Goal: Transaction & Acquisition: Book appointment/travel/reservation

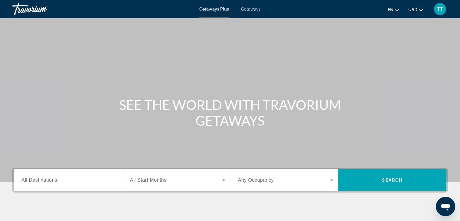
click at [248, 9] on span "Getaways" at bounding box center [251, 9] width 20 height 5
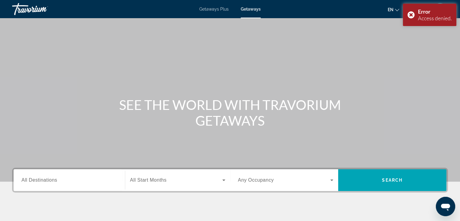
scroll to position [61, 0]
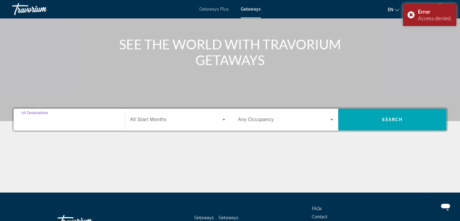
click at [91, 117] on input "Destination All Destinations" at bounding box center [69, 119] width 96 height 7
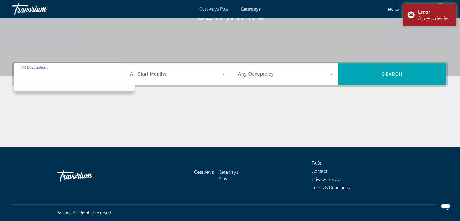
scroll to position [106, 0]
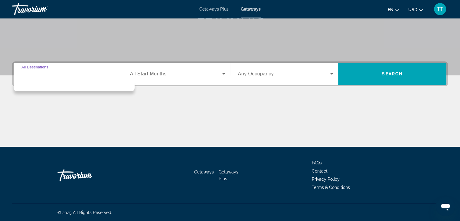
click at [79, 73] on input "Destination All Destinations" at bounding box center [69, 74] width 96 height 7
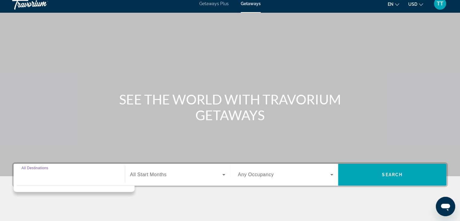
scroll to position [0, 0]
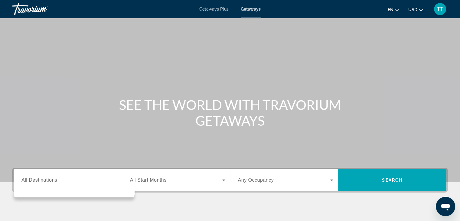
click at [255, 6] on div "Getaways Plus Getaways en English Español Français Italiano Português русский U…" at bounding box center [230, 9] width 460 height 16
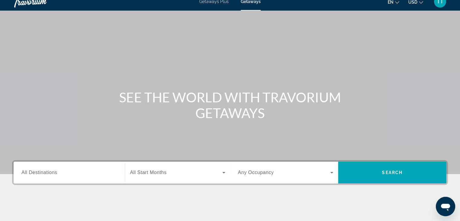
scroll to position [106, 0]
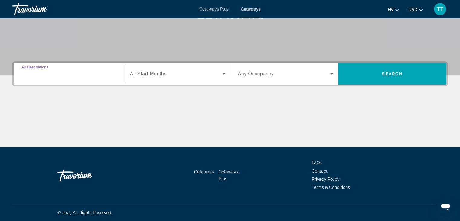
click at [69, 74] on input "Destination All Destinations" at bounding box center [69, 74] width 96 height 7
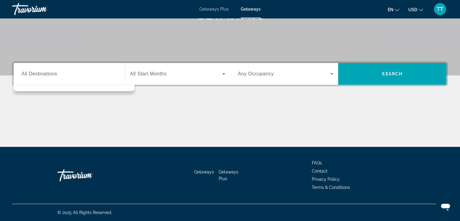
drag, startPoint x: 75, startPoint y: 82, endPoint x: 77, endPoint y: 78, distance: 4.7
click at [75, 82] on div "Search widget" at bounding box center [74, 86] width 121 height 9
click at [77, 76] on input "Destination All Destinations" at bounding box center [69, 74] width 96 height 7
click at [175, 76] on span "Search widget" at bounding box center [176, 73] width 92 height 7
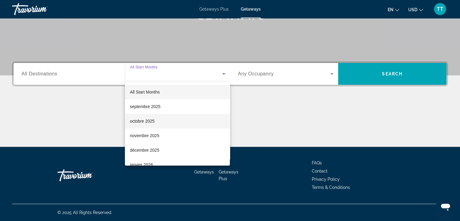
click at [171, 122] on mat-option "octobre 2025" at bounding box center [177, 121] width 105 height 15
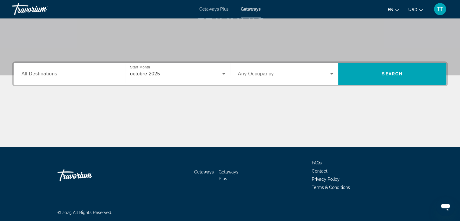
click at [265, 74] on span "Any Occupancy" at bounding box center [256, 73] width 36 height 5
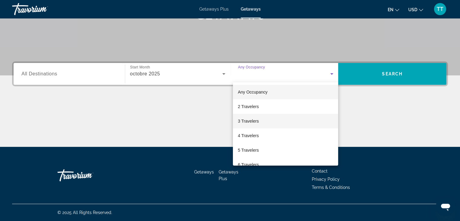
click at [294, 119] on mat-option "3 Travelers" at bounding box center [285, 121] width 105 height 15
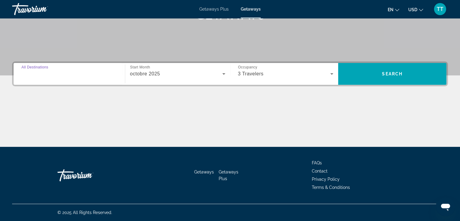
click at [104, 74] on input "Destination All Destinations" at bounding box center [69, 74] width 96 height 7
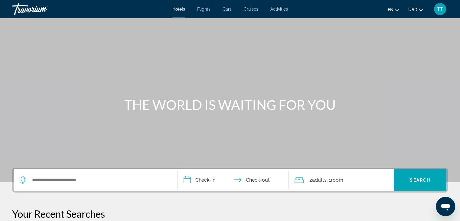
click at [229, 12] on div "Hotels Flights Cars Cruises Activities Hotels Flights Cars Cruises Activities e…" at bounding box center [230, 9] width 460 height 16
click at [226, 9] on span "Cars" at bounding box center [227, 9] width 9 height 5
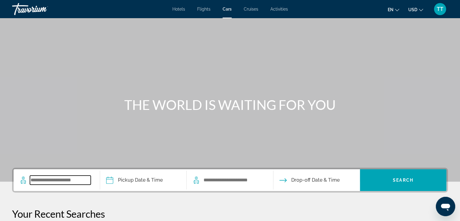
click at [64, 181] on input "Search widget" at bounding box center [60, 180] width 61 height 9
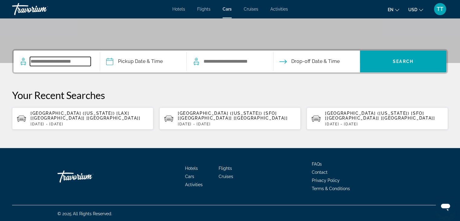
scroll to position [120, 0]
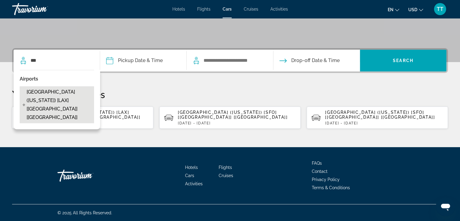
click at [53, 98] on span "Los Angeles - Airport (California) [LAX] [CA] [US]" at bounding box center [59, 105] width 64 height 34
type input "**********"
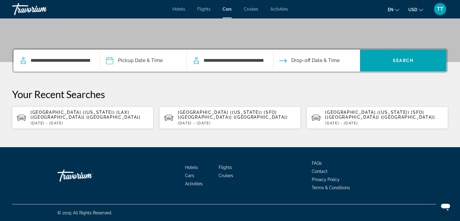
click at [138, 60] on input "Pickup date" at bounding box center [143, 62] width 89 height 24
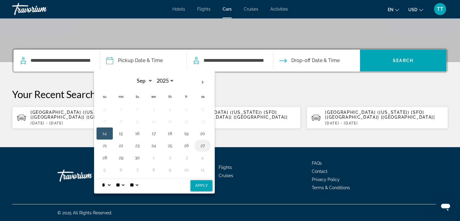
click at [199, 146] on button "27" at bounding box center [203, 145] width 10 height 8
click at [108, 167] on button "5" at bounding box center [105, 170] width 10 height 8
click at [109, 82] on th "Previous month" at bounding box center [105, 82] width 16 height 13
select select "*"
click at [203, 143] on button "27" at bounding box center [203, 145] width 10 height 8
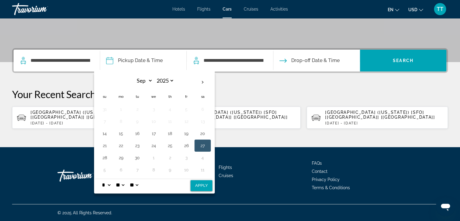
click at [109, 182] on select "* * * * * * * * * ** ** **" at bounding box center [106, 185] width 11 height 12
click at [101, 179] on select "* * * * * * * * * ** ** **" at bounding box center [106, 185] width 11 height 12
click at [140, 183] on select "** **" at bounding box center [134, 185] width 11 height 12
click at [109, 184] on select "* * * * * * * * * ** ** **" at bounding box center [106, 185] width 11 height 12
click at [101, 179] on select "* * * * * * * * * ** ** **" at bounding box center [106, 185] width 11 height 12
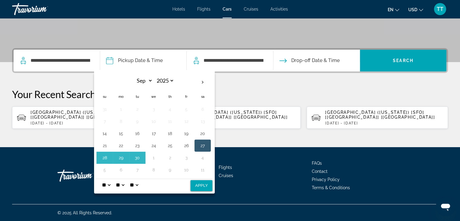
click at [105, 184] on select "* * * * * * * * * ** ** **" at bounding box center [106, 185] width 11 height 12
click at [111, 182] on select "* * * * * * * * * ** ** **" at bounding box center [106, 185] width 11 height 12
select select "*"
click at [101, 179] on select "* * * * * * * * * ** ** **" at bounding box center [106, 185] width 11 height 12
click at [199, 187] on button "Apply" at bounding box center [202, 185] width 22 height 11
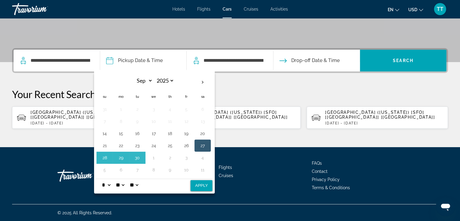
type input "**********"
select select "*"
select select "**"
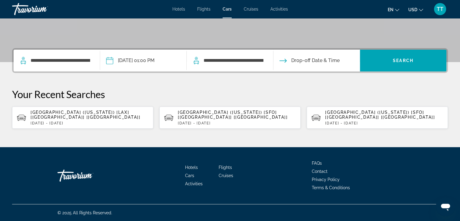
click at [224, 65] on div "**********" at bounding box center [230, 61] width 74 height 22
click at [220, 59] on input "**********" at bounding box center [233, 60] width 61 height 9
click at [308, 61] on input "Drop-off date" at bounding box center [316, 62] width 89 height 24
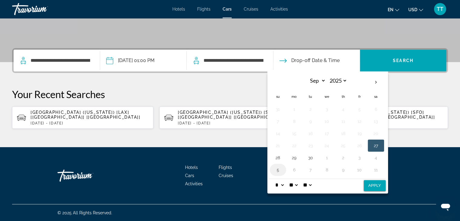
click at [281, 169] on button "5" at bounding box center [278, 170] width 10 height 8
select select "*"
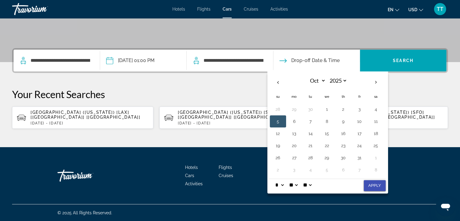
click at [376, 184] on button "Apply" at bounding box center [375, 185] width 22 height 11
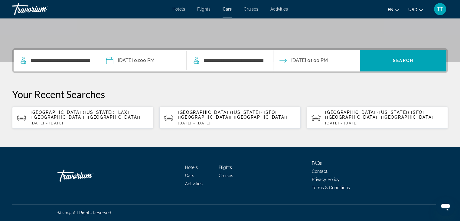
type input "**********"
click at [376, 62] on span "Search widget" at bounding box center [403, 60] width 87 height 15
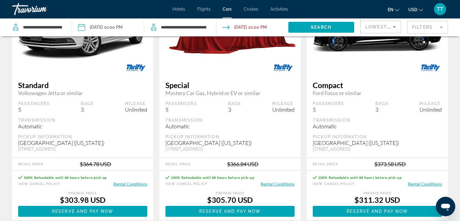
scroll to position [91, 0]
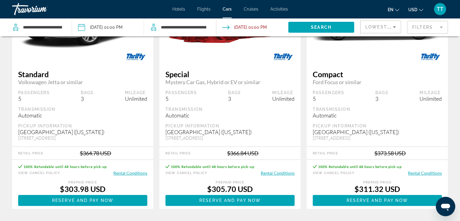
click at [410, 8] on span "USD" at bounding box center [413, 9] width 9 height 5
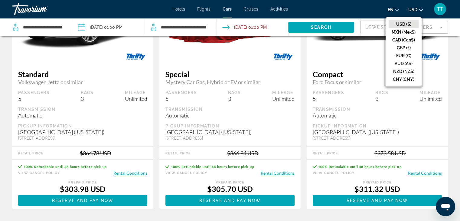
click at [406, 57] on button "EUR (€)" at bounding box center [404, 56] width 30 height 8
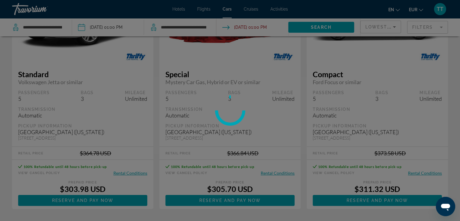
scroll to position [0, 0]
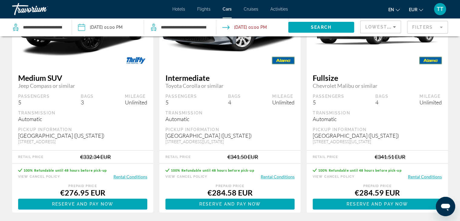
scroll to position [605, 0]
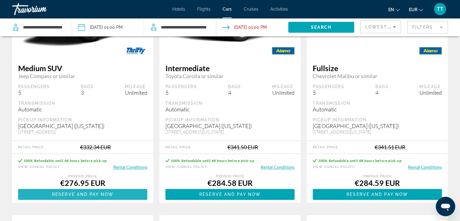
click at [108, 197] on span "Reserve and pay now" at bounding box center [82, 194] width 61 height 5
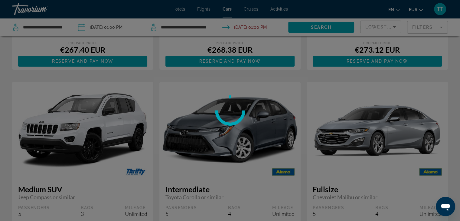
scroll to position [532, 0]
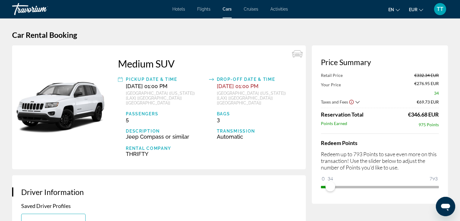
drag, startPoint x: 331, startPoint y: 179, endPoint x: 374, endPoint y: 183, distance: 43.4
click at [460, 179] on html "Skip to main content Hotels Flights Cars Cruises Activities Hotels Flights Cars…" at bounding box center [230, 110] width 460 height 221
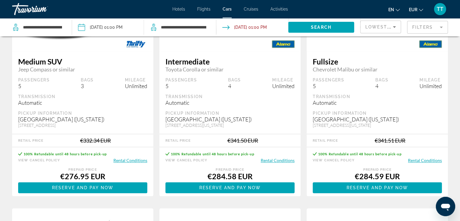
scroll to position [640, 0]
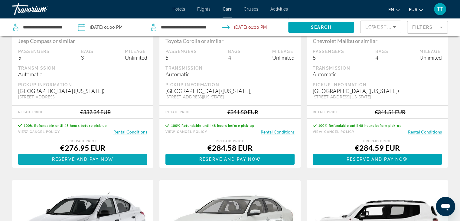
click at [115, 166] on span "Main content" at bounding box center [82, 159] width 129 height 15
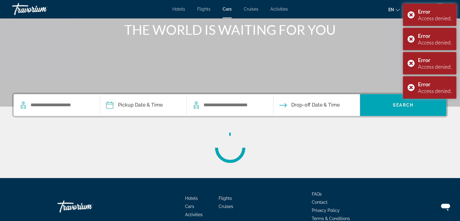
scroll to position [106, 0]
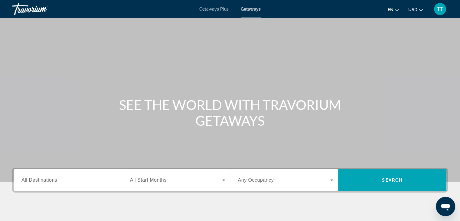
click at [247, 12] on div "Getaways Plus Getaways en English Español Français Italiano Português русский U…" at bounding box center [230, 9] width 460 height 16
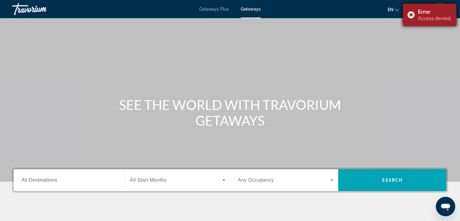
click at [419, 10] on div "Error" at bounding box center [435, 11] width 34 height 7
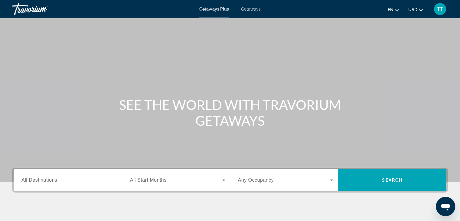
click at [245, 9] on span "Getaways" at bounding box center [251, 9] width 20 height 5
click at [64, 185] on div "Search widget" at bounding box center [69, 180] width 96 height 17
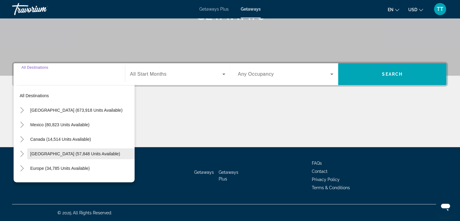
scroll to position [106, 0]
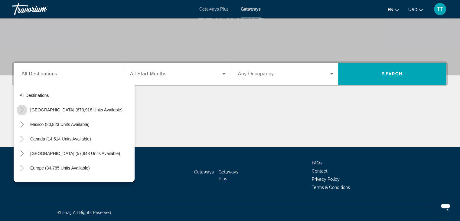
click at [23, 110] on icon "Toggle United States (673,918 units available)" at bounding box center [21, 110] width 3 height 6
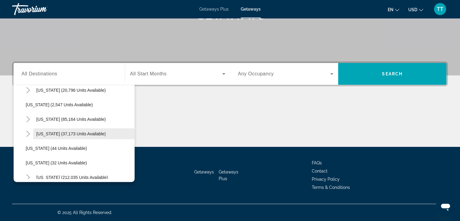
scroll to position [48, 0]
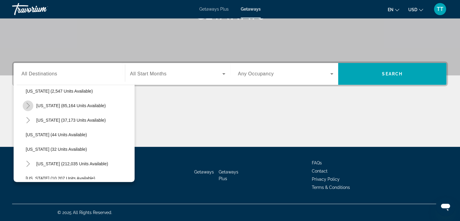
click at [25, 105] on icon "Toggle California (85,164 units available)" at bounding box center [28, 106] width 6 height 6
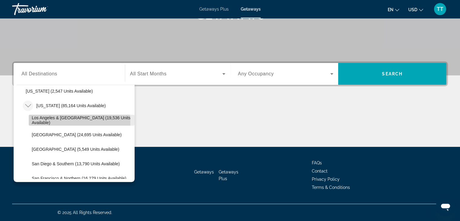
click at [55, 123] on span "Search widget" at bounding box center [82, 120] width 106 height 15
type input "**********"
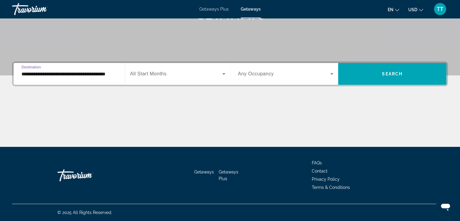
click at [163, 75] on span "All Start Months" at bounding box center [148, 73] width 37 height 5
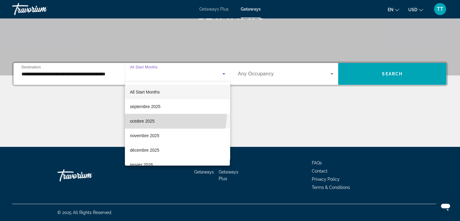
click at [161, 114] on mat-option "octobre 2025" at bounding box center [177, 121] width 105 height 15
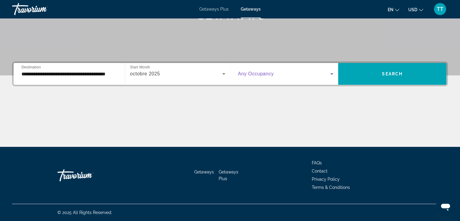
click at [283, 77] on span "Search widget" at bounding box center [284, 73] width 93 height 7
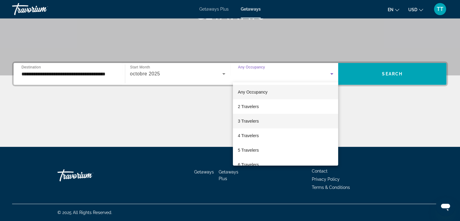
click at [267, 123] on mat-option "3 Travelers" at bounding box center [285, 121] width 105 height 15
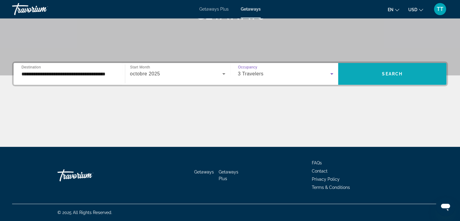
click at [390, 77] on span "Search widget" at bounding box center [392, 74] width 108 height 15
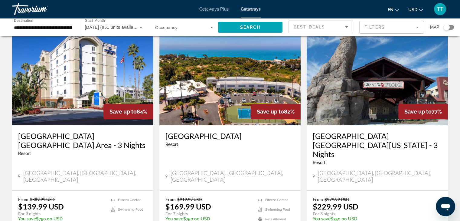
scroll to position [61, 0]
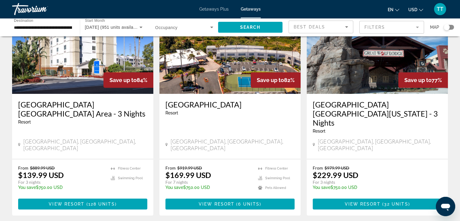
click at [414, 10] on span "USD" at bounding box center [413, 9] width 9 height 5
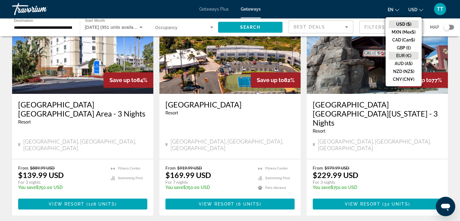
click at [402, 54] on button "EUR (€)" at bounding box center [404, 56] width 30 height 8
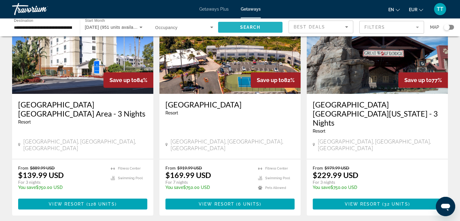
click at [258, 26] on span "Search" at bounding box center [250, 27] width 21 height 5
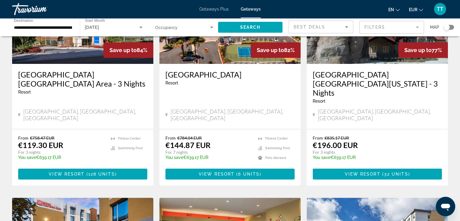
scroll to position [91, 0]
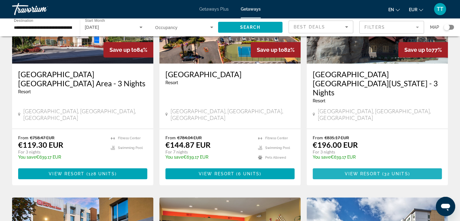
click at [395, 171] on span "32 units" at bounding box center [396, 173] width 24 height 5
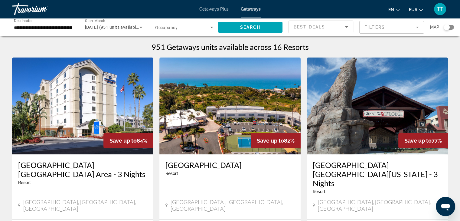
click at [106, 28] on span "October 2025 (951 units available)" at bounding box center [112, 27] width 55 height 5
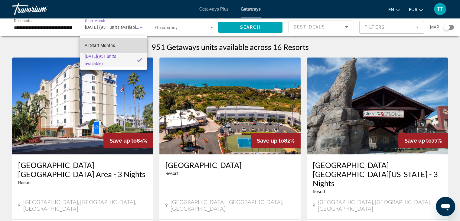
click at [109, 48] on span "All Start Months" at bounding box center [100, 45] width 30 height 5
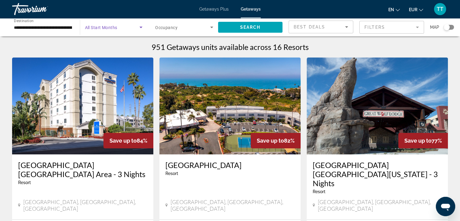
click at [127, 28] on span "Search widget" at bounding box center [112, 27] width 55 height 7
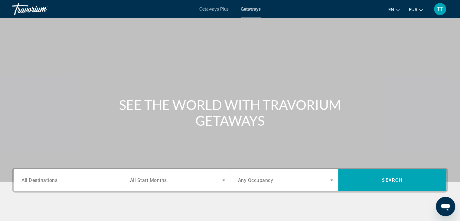
click at [75, 168] on div "Destination All Destinations Start Month All Start Months Occupancy Any Occupan…" at bounding box center [230, 180] width 436 height 25
click at [72, 175] on div "Search widget" at bounding box center [69, 180] width 96 height 17
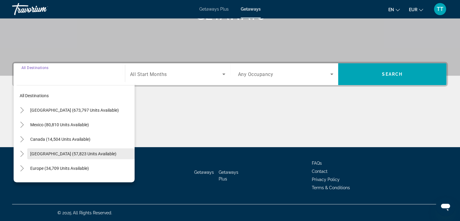
scroll to position [106, 0]
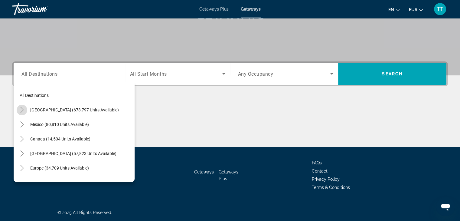
click at [23, 107] on icon "Toggle United States (673,797 units available)" at bounding box center [22, 110] width 6 height 6
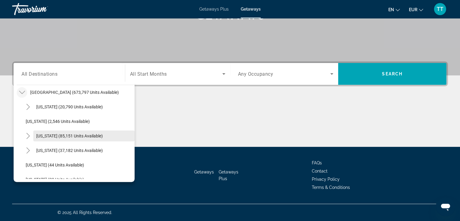
scroll to position [48, 0]
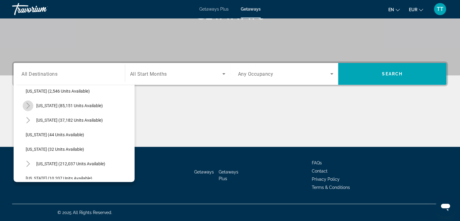
click at [27, 106] on icon "Toggle California (85,151 units available)" at bounding box center [28, 106] width 6 height 6
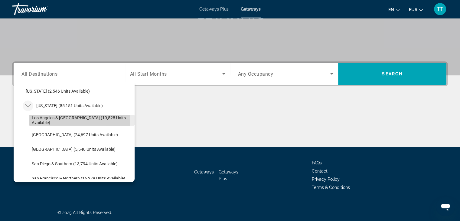
click at [41, 119] on span "Los Angeles & Anaheim (19,528 units available)" at bounding box center [82, 120] width 100 height 10
type input "**********"
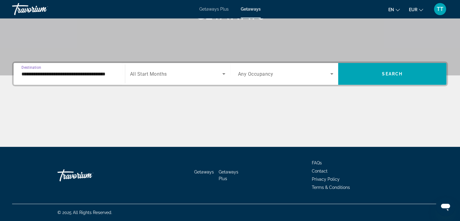
click at [143, 69] on div "Search widget" at bounding box center [177, 73] width 95 height 17
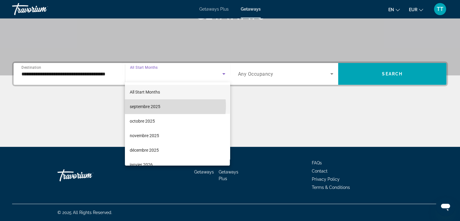
click at [164, 106] on mat-option "septembre 2025" at bounding box center [177, 106] width 105 height 15
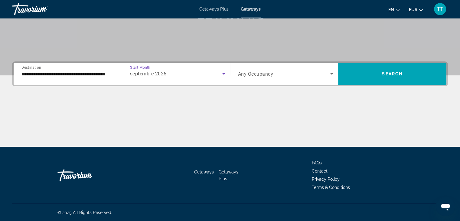
click at [332, 73] on icon "Search widget" at bounding box center [332, 74] width 3 height 2
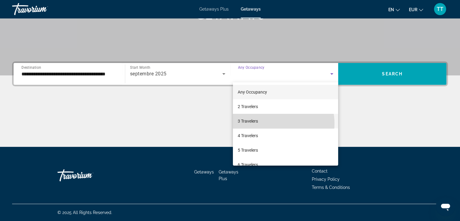
click at [275, 123] on mat-option "3 Travelers" at bounding box center [285, 121] width 105 height 15
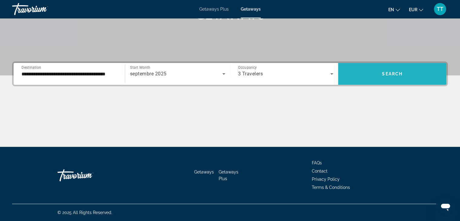
click at [403, 71] on span "Search" at bounding box center [392, 73] width 21 height 5
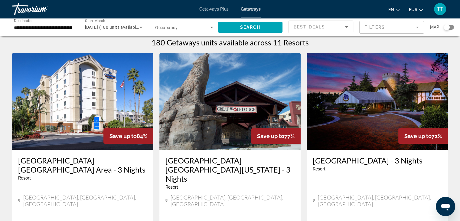
scroll to position [61, 0]
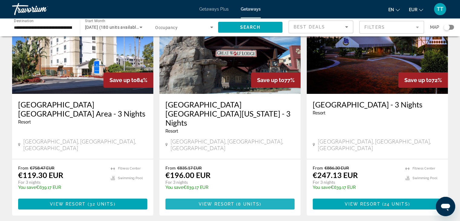
click at [242, 202] on span "8 units" at bounding box center [248, 204] width 21 height 5
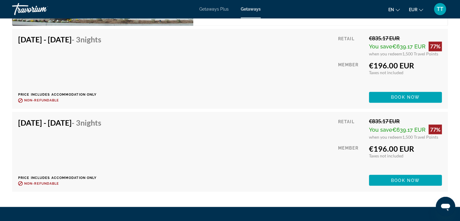
scroll to position [1025, 0]
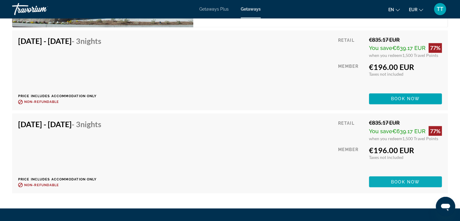
click at [414, 180] on span "Book now" at bounding box center [405, 181] width 29 height 5
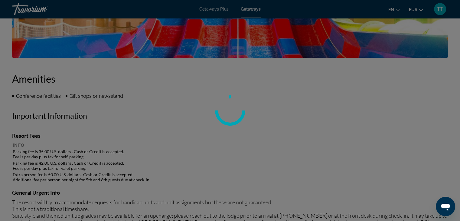
scroll to position [419, 0]
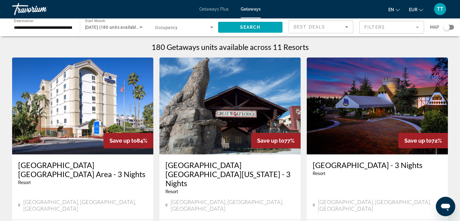
click at [174, 28] on span "Occupancy" at bounding box center [166, 27] width 22 height 5
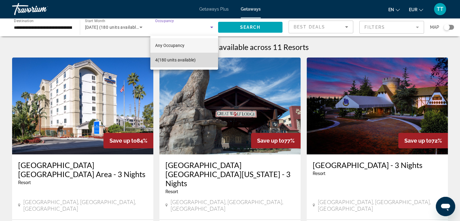
click at [162, 61] on span "4 (180 units available)" at bounding box center [175, 59] width 41 height 7
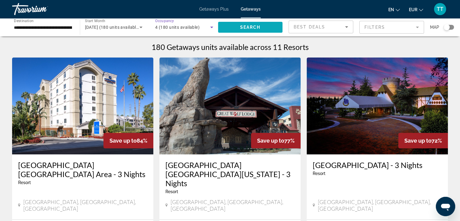
click at [266, 33] on span "Search widget" at bounding box center [250, 27] width 65 height 15
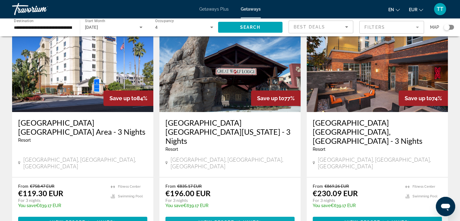
scroll to position [91, 0]
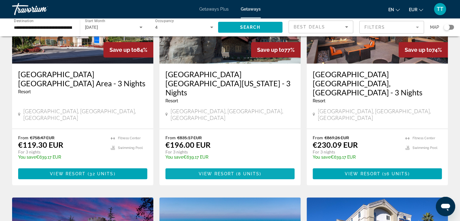
click at [237, 171] on span "( 8 units )" at bounding box center [248, 173] width 27 height 5
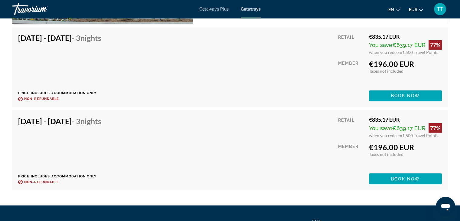
scroll to position [964, 0]
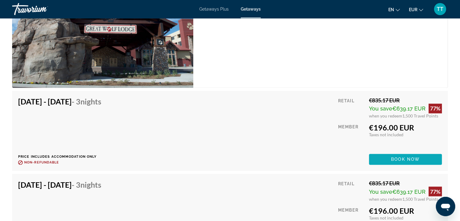
click at [410, 157] on span "Book now" at bounding box center [405, 159] width 29 height 5
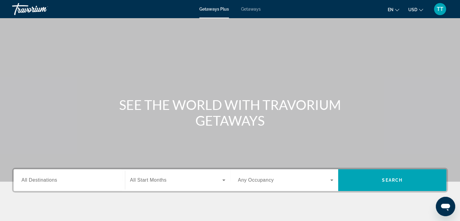
click at [56, 185] on div "Search widget" at bounding box center [69, 180] width 96 height 17
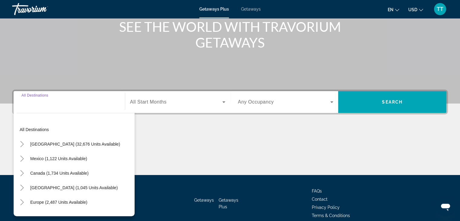
scroll to position [106, 0]
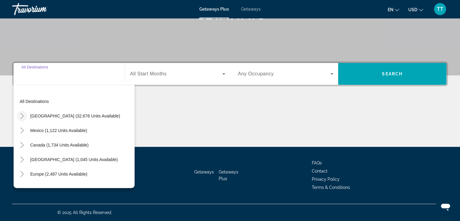
click at [23, 114] on icon "Toggle United States (32,676 units available)" at bounding box center [22, 116] width 6 height 6
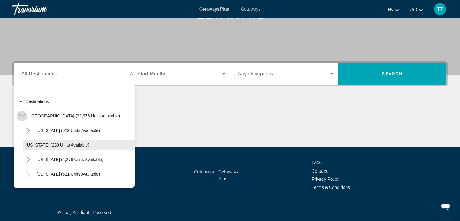
scroll to position [18, 0]
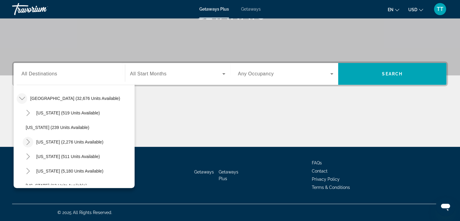
click at [29, 144] on icon "Toggle California (2,276 units available)" at bounding box center [28, 142] width 6 height 6
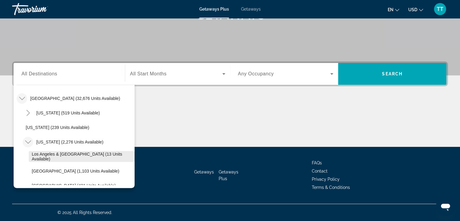
click at [39, 155] on span "Los Angeles & [GEOGRAPHIC_DATA] (13 units available)" at bounding box center [82, 157] width 100 height 10
type input "**********"
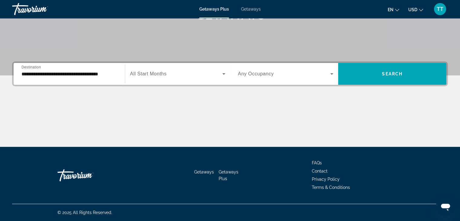
click at [157, 76] on span "All Start Months" at bounding box center [148, 73] width 37 height 5
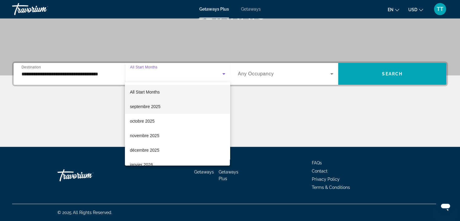
click at [171, 102] on mat-option "septembre 2025" at bounding box center [177, 106] width 105 height 15
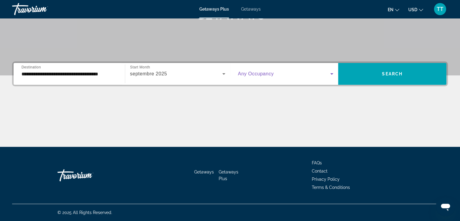
click at [244, 77] on span "Search widget" at bounding box center [284, 73] width 93 height 7
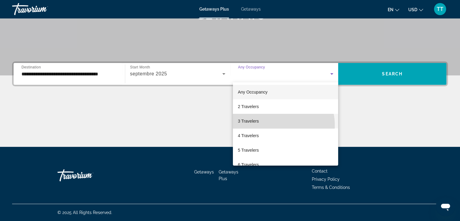
click at [274, 125] on mat-option "3 Travelers" at bounding box center [285, 121] width 105 height 15
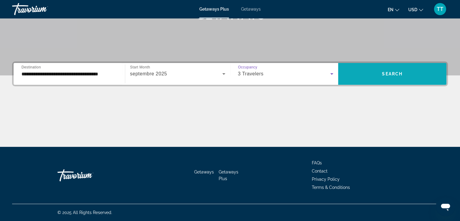
click at [374, 76] on span "Search widget" at bounding box center [392, 74] width 108 height 15
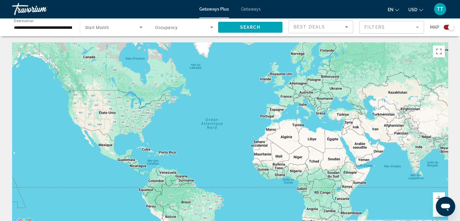
click at [113, 27] on span "Search widget" at bounding box center [112, 27] width 55 height 7
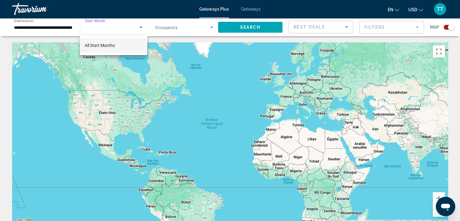
click at [103, 42] on span "All Start Months" at bounding box center [100, 45] width 30 height 7
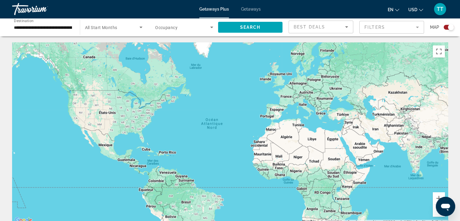
click at [109, 32] on div "Search widget" at bounding box center [114, 27] width 58 height 17
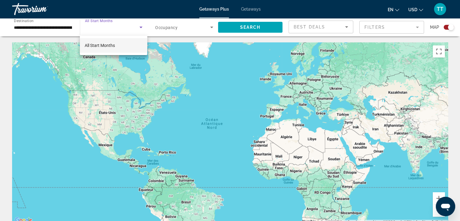
click at [55, 87] on div at bounding box center [230, 110] width 460 height 221
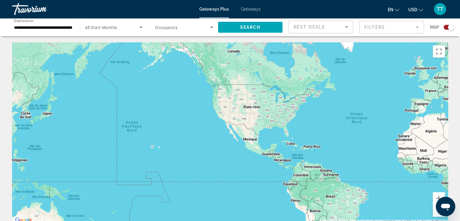
drag, startPoint x: 79, startPoint y: 123, endPoint x: 230, endPoint y: 117, distance: 150.9
click at [230, 117] on div "Main content" at bounding box center [230, 133] width 436 height 182
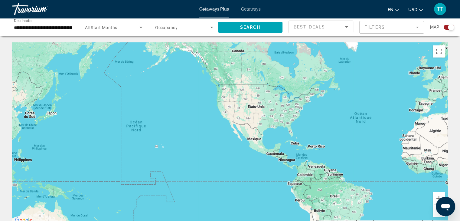
click at [226, 116] on div "Main content" at bounding box center [230, 133] width 436 height 182
click at [442, 194] on button "Zoom avant" at bounding box center [439, 198] width 12 height 12
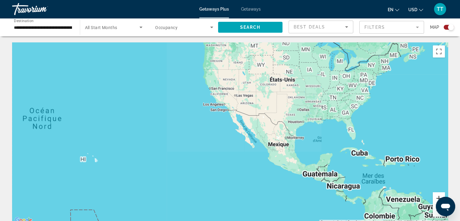
click at [442, 194] on button "Zoom avant" at bounding box center [439, 198] width 12 height 12
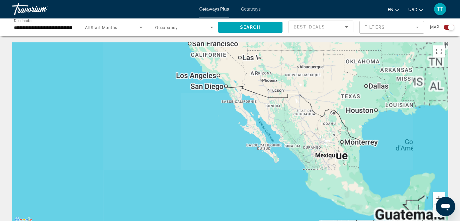
click at [443, 195] on button "Zoom avant" at bounding box center [439, 198] width 12 height 12
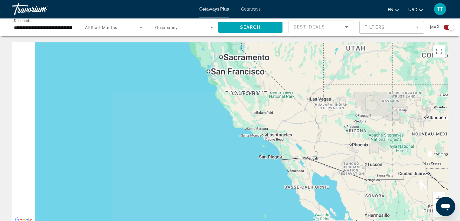
drag, startPoint x: 247, startPoint y: 69, endPoint x: 304, endPoint y: 173, distance: 118.7
click at [308, 189] on div "Main content" at bounding box center [230, 133] width 436 height 182
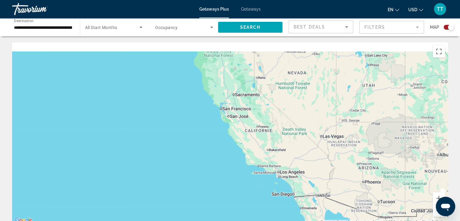
drag, startPoint x: 282, startPoint y: 104, endPoint x: 293, endPoint y: 140, distance: 37.8
click at [293, 140] on div "Main content" at bounding box center [230, 133] width 436 height 182
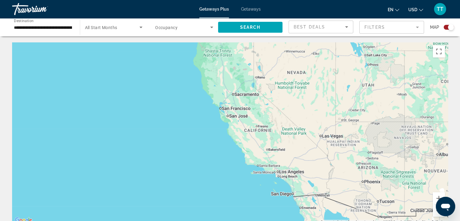
click at [251, 11] on span "Getaways" at bounding box center [251, 9] width 20 height 5
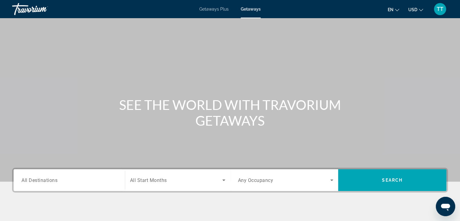
click at [416, 8] on span "USD" at bounding box center [413, 9] width 9 height 5
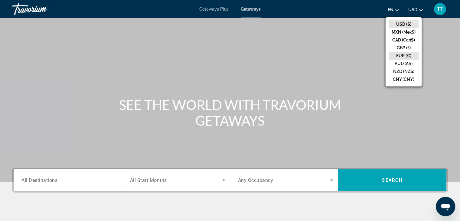
click at [406, 52] on button "EUR (€)" at bounding box center [404, 56] width 30 height 8
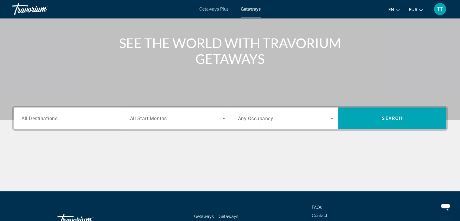
scroll to position [106, 0]
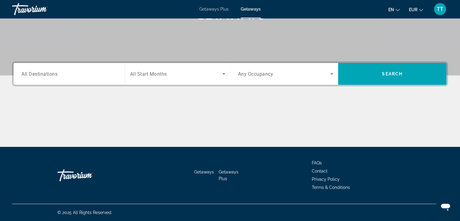
click at [81, 74] on input "Destination All Destinations" at bounding box center [69, 74] width 96 height 7
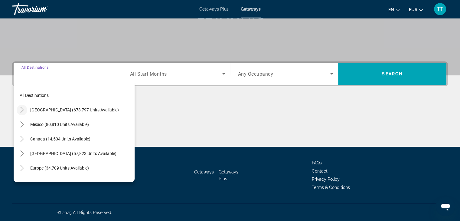
click at [25, 110] on mat-icon "Toggle United States (673,797 units available)" at bounding box center [22, 110] width 11 height 11
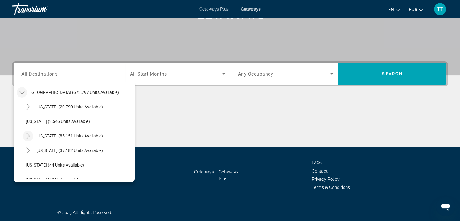
click at [29, 136] on icon "Toggle California (85,151 units available)" at bounding box center [27, 136] width 3 height 6
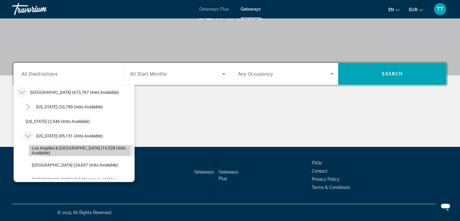
click at [46, 146] on span "Search widget" at bounding box center [82, 150] width 106 height 15
type input "**********"
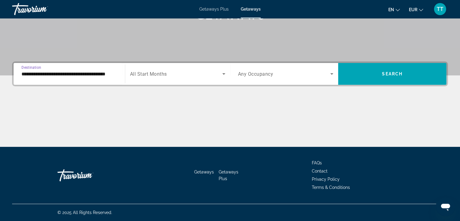
click at [149, 77] on span "All Start Months" at bounding box center [148, 74] width 37 height 6
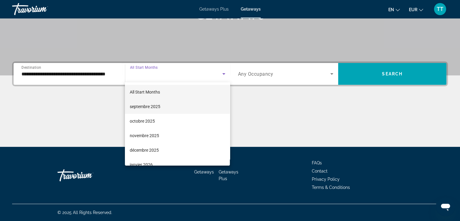
click at [153, 107] on span "septembre 2025" at bounding box center [145, 106] width 31 height 7
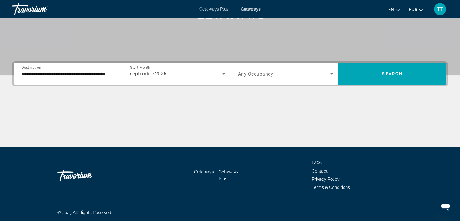
click at [250, 78] on div "Search widget" at bounding box center [286, 73] width 96 height 17
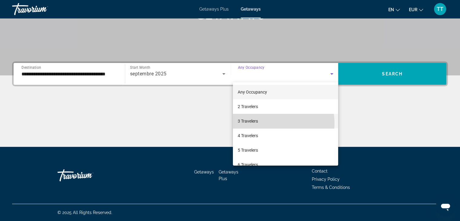
click at [265, 123] on mat-option "3 Travelers" at bounding box center [285, 121] width 105 height 15
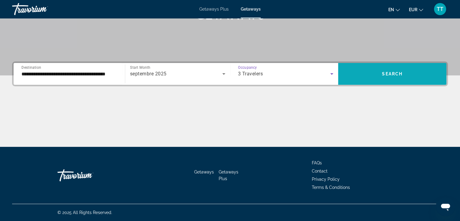
click at [367, 76] on span "Search widget" at bounding box center [392, 74] width 108 height 15
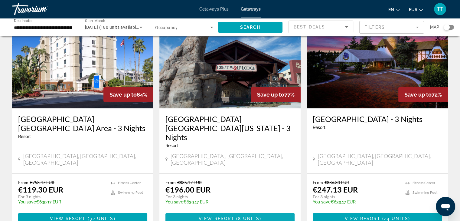
scroll to position [61, 0]
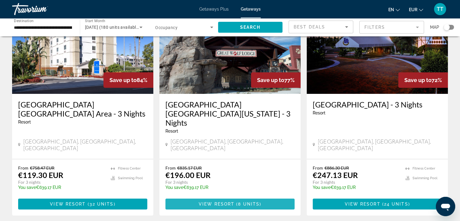
click at [243, 202] on span "8 units" at bounding box center [248, 204] width 21 height 5
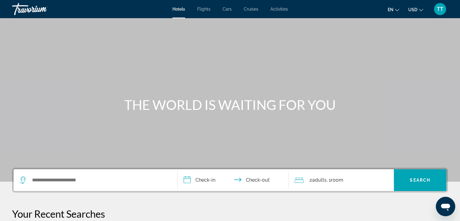
click at [228, 12] on div "Hotels Flights Cars Cruises Activities Hotels Flights Cars Cruises Activities e…" at bounding box center [230, 9] width 460 height 16
click at [227, 11] on span "Cars" at bounding box center [227, 9] width 9 height 5
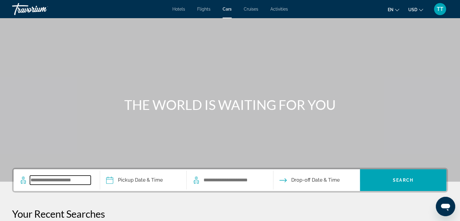
click at [73, 178] on input "Search widget" at bounding box center [60, 180] width 61 height 9
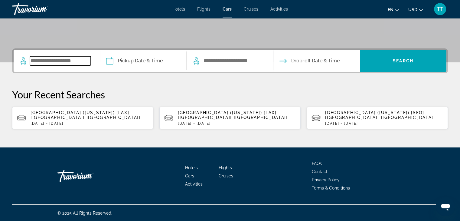
scroll to position [120, 0]
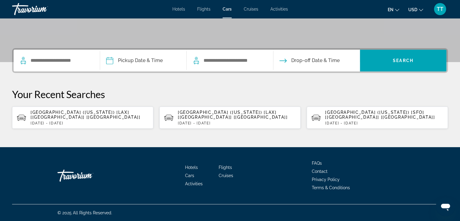
click at [89, 114] on p "[GEOGRAPHIC_DATA] ([US_STATE]) [LAX] [[GEOGRAPHIC_DATA]] [[GEOGRAPHIC_DATA]]" at bounding box center [90, 115] width 118 height 10
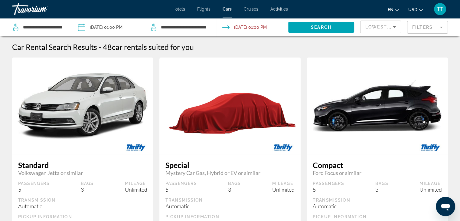
click at [415, 7] on span "USD" at bounding box center [413, 9] width 9 height 5
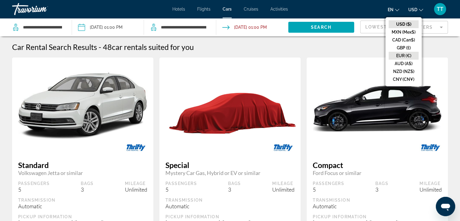
click at [410, 54] on button "EUR (€)" at bounding box center [404, 56] width 30 height 8
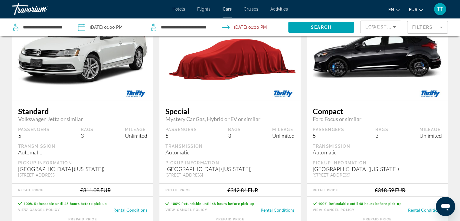
scroll to position [91, 0]
